Goal: Find specific page/section: Find specific page/section

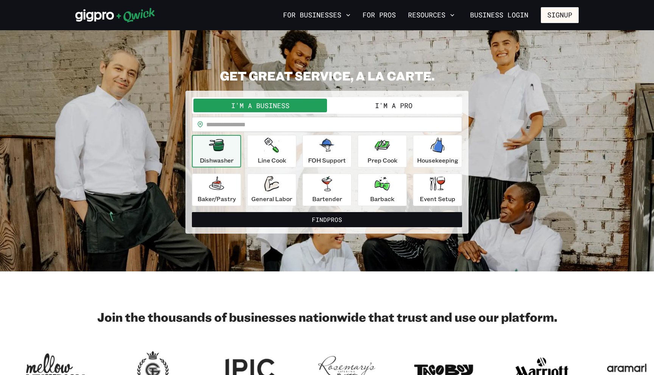
click at [137, 17] on icon at bounding box center [136, 15] width 38 height 15
click at [129, 17] on icon at bounding box center [115, 15] width 80 height 15
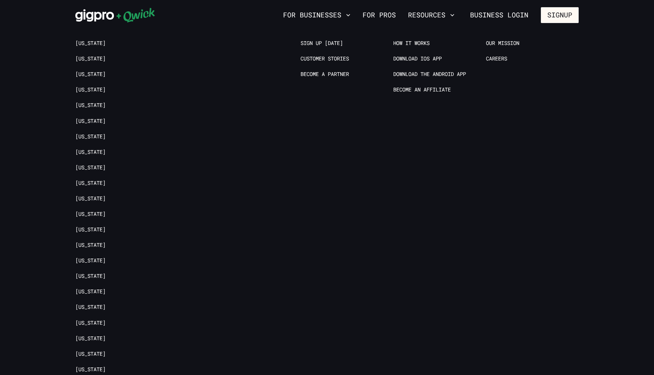
scroll to position [1743, 0]
